Goal: Information Seeking & Learning: Learn about a topic

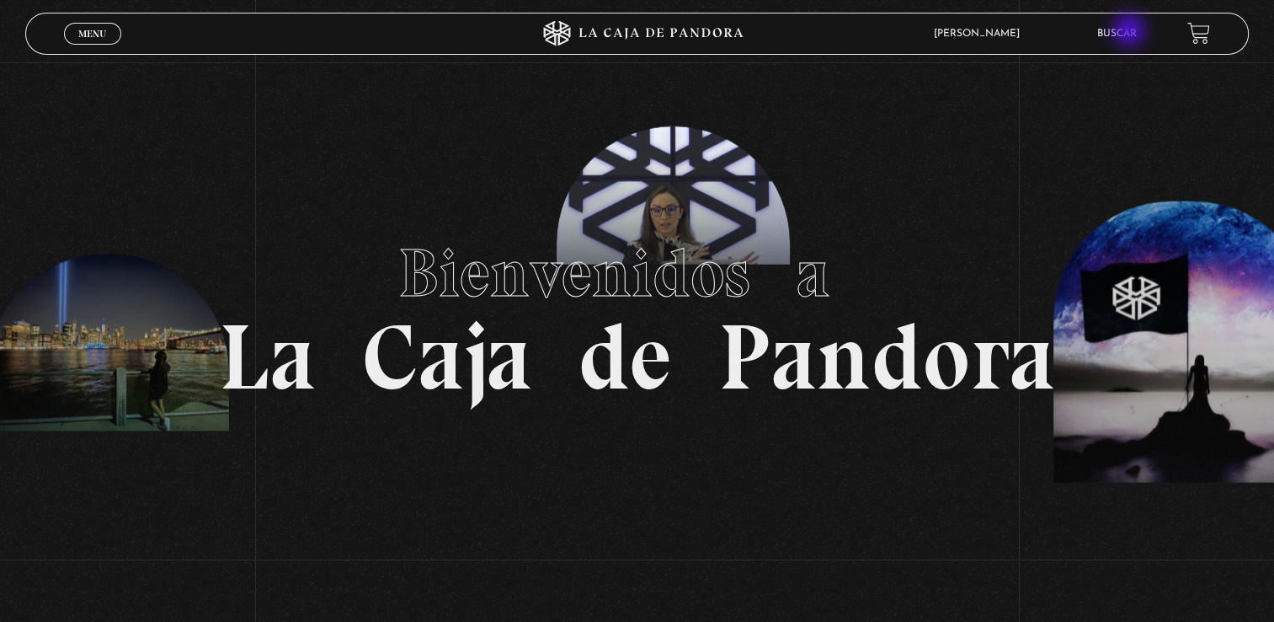
click at [1131, 32] on link "Buscar" at bounding box center [1117, 34] width 40 height 10
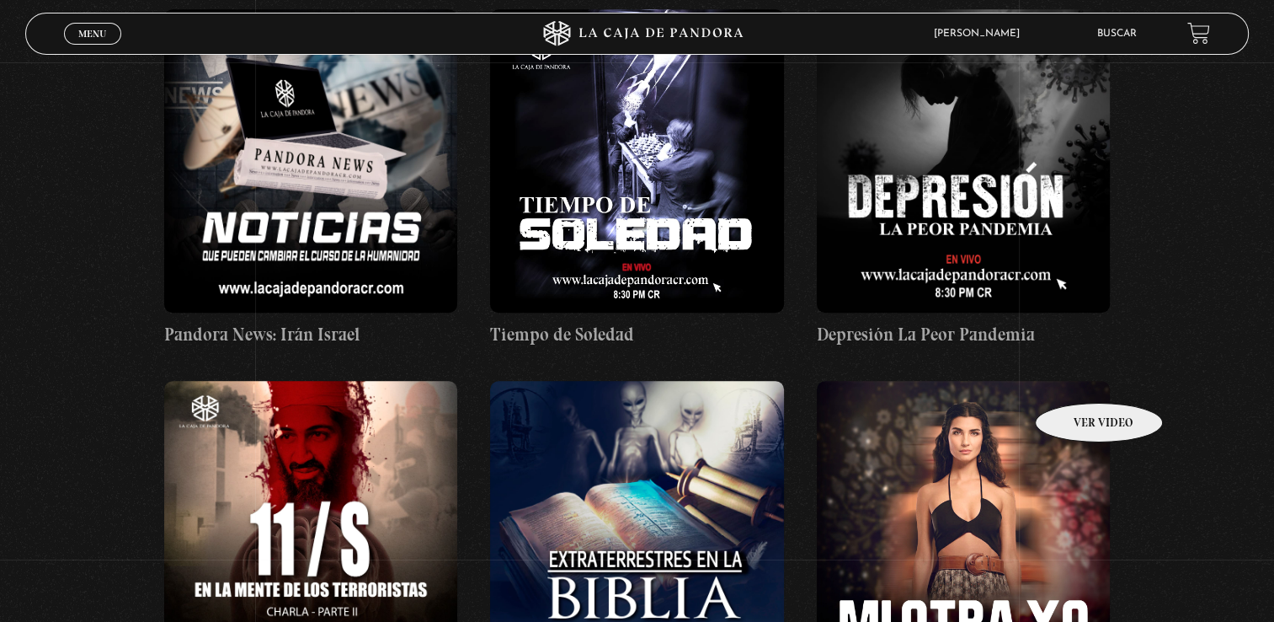
scroll to position [7917, 0]
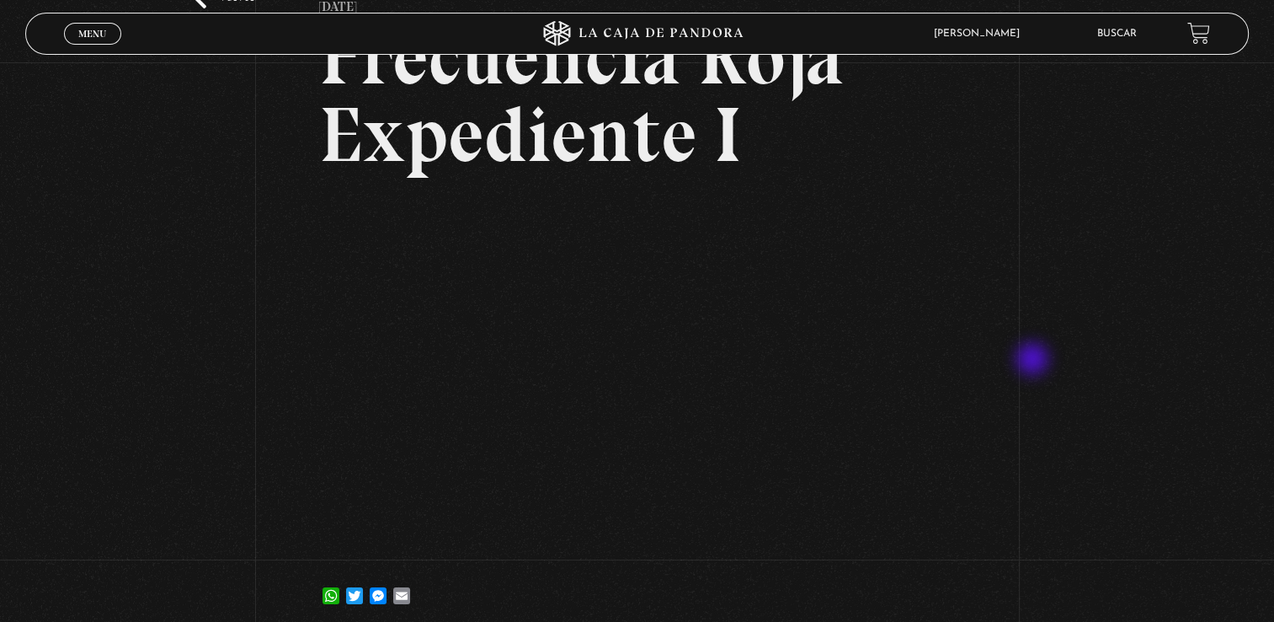
scroll to position [168, 0]
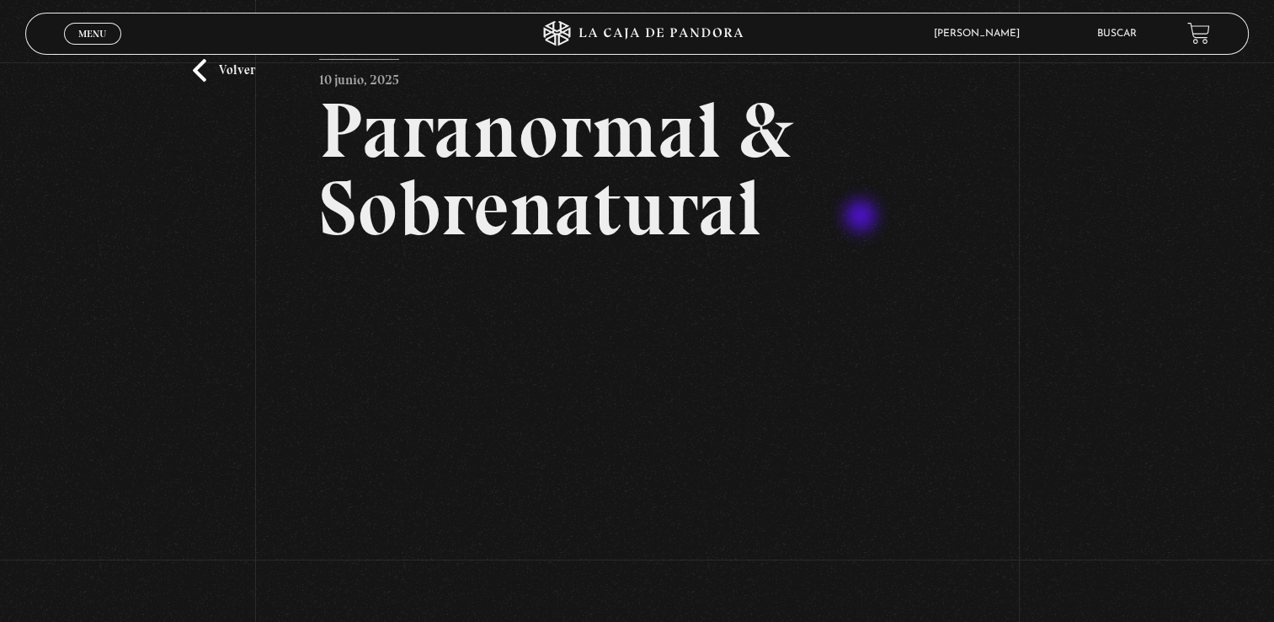
scroll to position [168, 0]
